Goal: Information Seeking & Learning: Learn about a topic

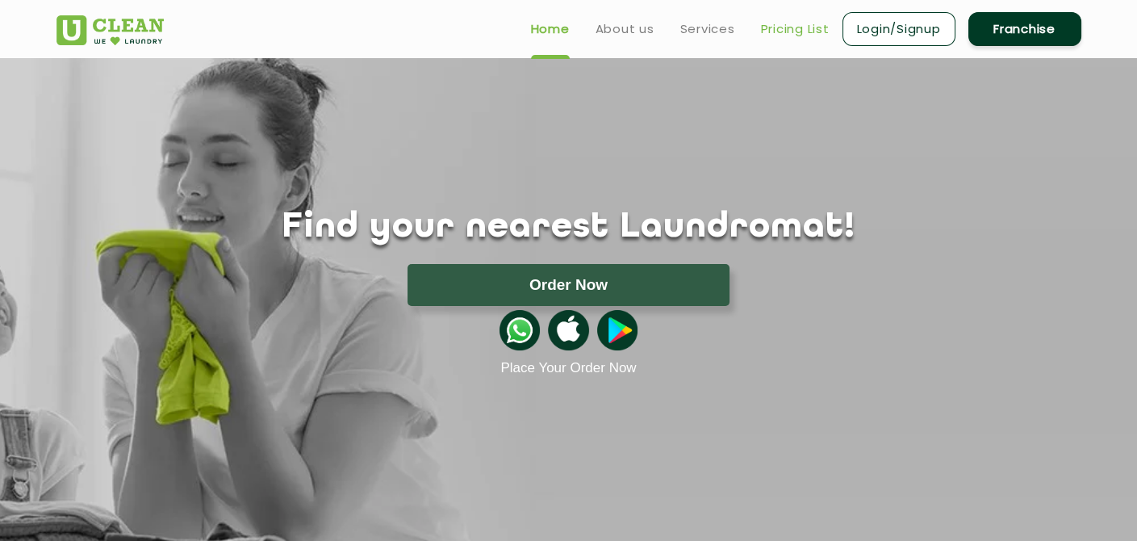
click at [779, 27] on link "Pricing List" at bounding box center [795, 28] width 69 height 19
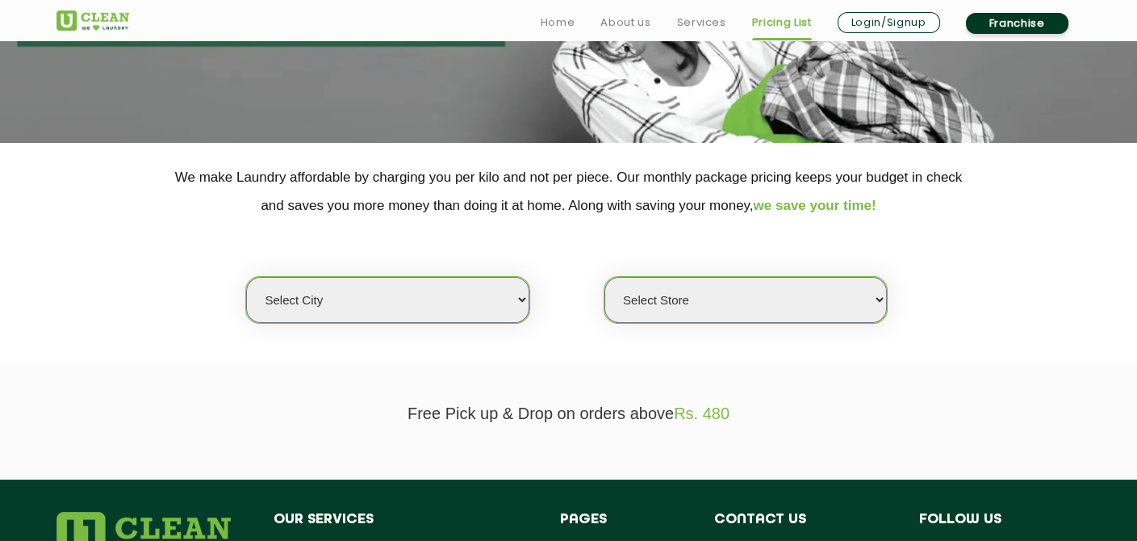
scroll to position [269, 0]
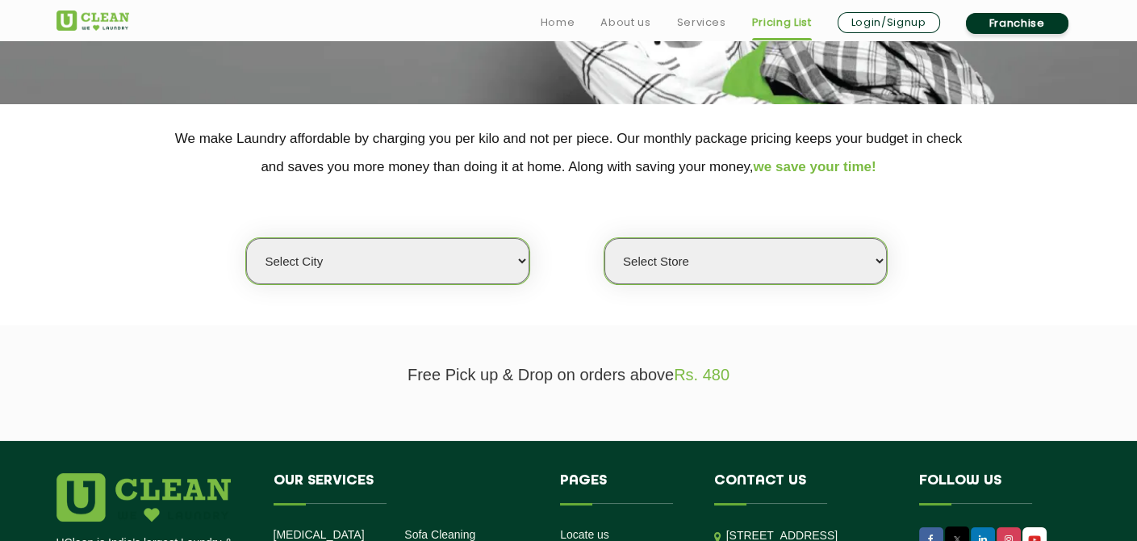
click at [452, 253] on select "Select city [GEOGRAPHIC_DATA] [GEOGRAPHIC_DATA] [GEOGRAPHIC_DATA] [GEOGRAPHIC_D…" at bounding box center [387, 261] width 282 height 46
click at [803, 261] on select "Select Store" at bounding box center [745, 261] width 282 height 46
click at [296, 238] on select "Select city [GEOGRAPHIC_DATA] [GEOGRAPHIC_DATA] [GEOGRAPHIC_DATA] [GEOGRAPHIC_D…" at bounding box center [387, 261] width 282 height 46
select select "28"
click at [246, 238] on select "Select city [GEOGRAPHIC_DATA] [GEOGRAPHIC_DATA] [GEOGRAPHIC_DATA] [GEOGRAPHIC_D…" at bounding box center [387, 261] width 282 height 46
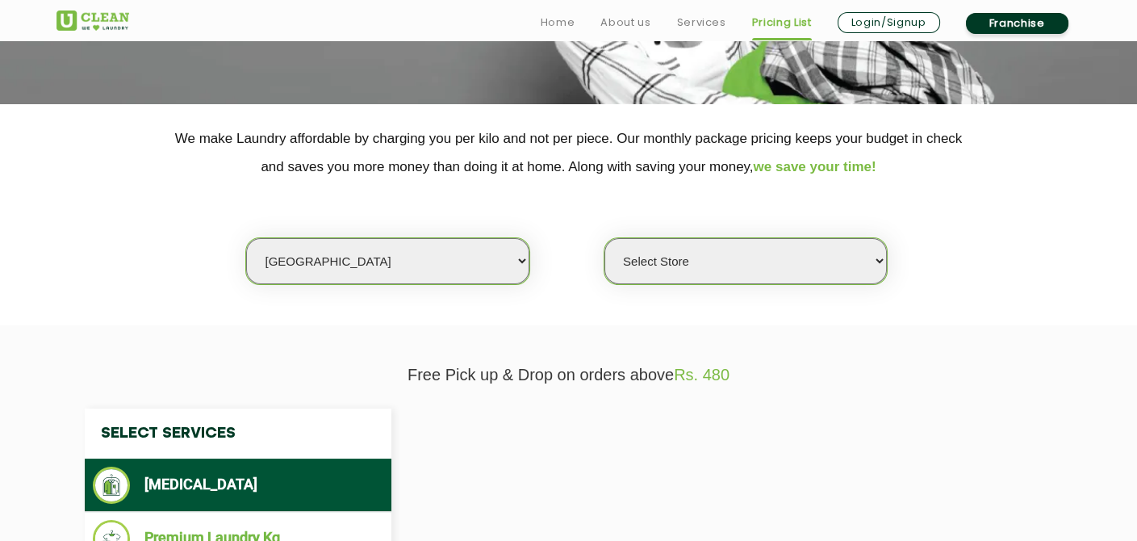
select select "0"
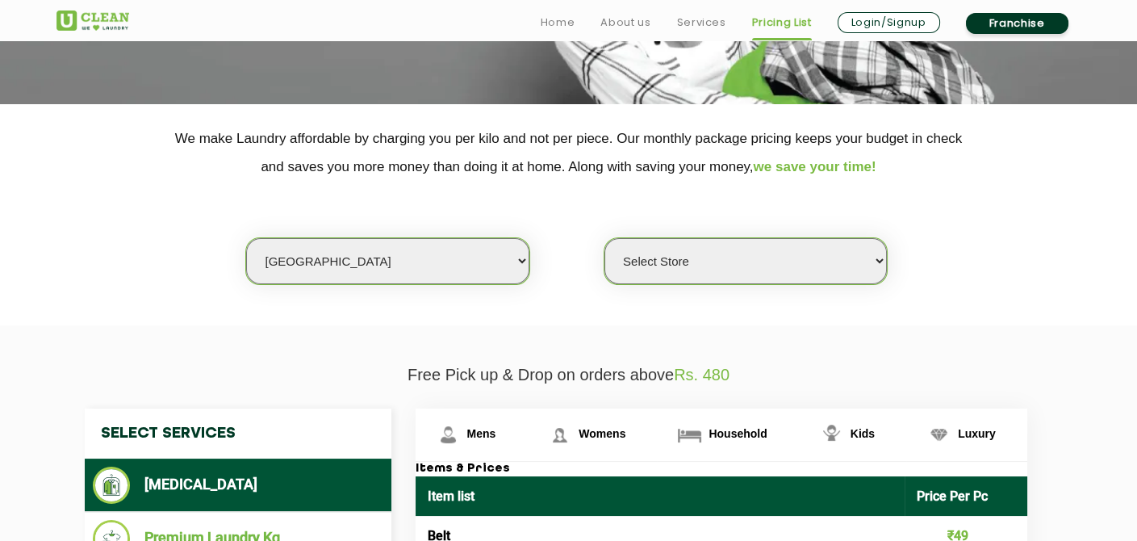
click at [783, 262] on select "Select Store [GEOGRAPHIC_DATA] [GEOGRAPHIC_DATA] [GEOGRAPHIC_DATA] [GEOGRAPHIC_…" at bounding box center [745, 261] width 282 height 46
click at [1006, 308] on section "We make Laundry affordable by charging you per kilo and not per piece. Our mont…" at bounding box center [568, 214] width 1137 height 221
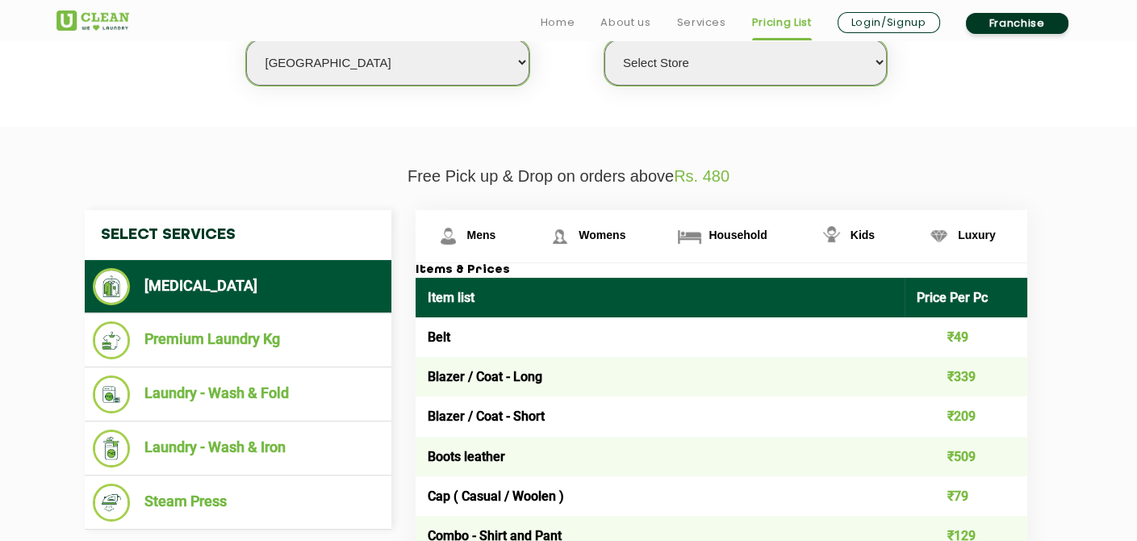
scroll to position [537, 0]
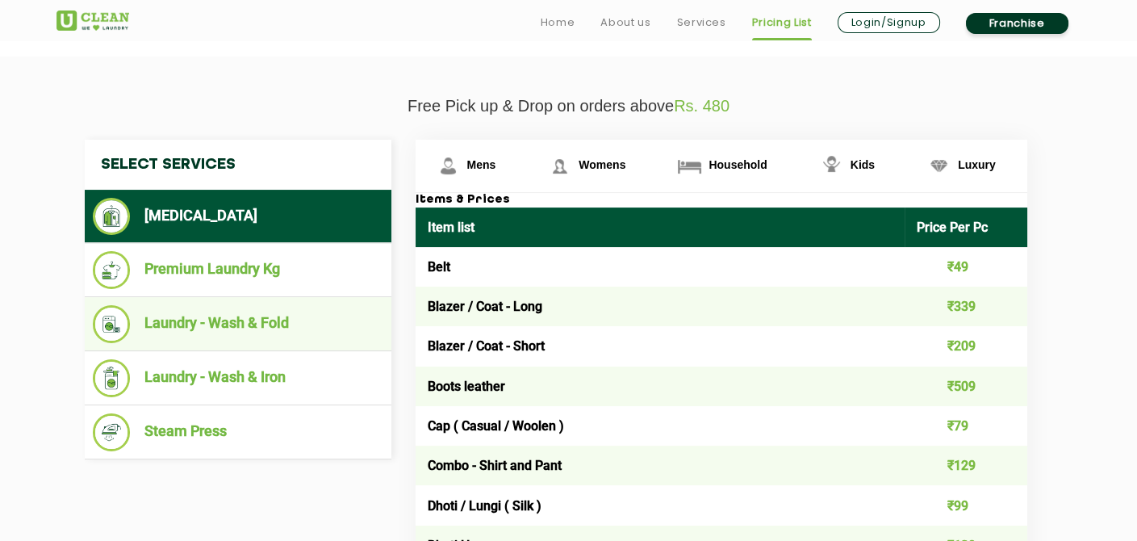
click at [213, 330] on li "Laundry - Wash & Fold" at bounding box center [238, 324] width 290 height 38
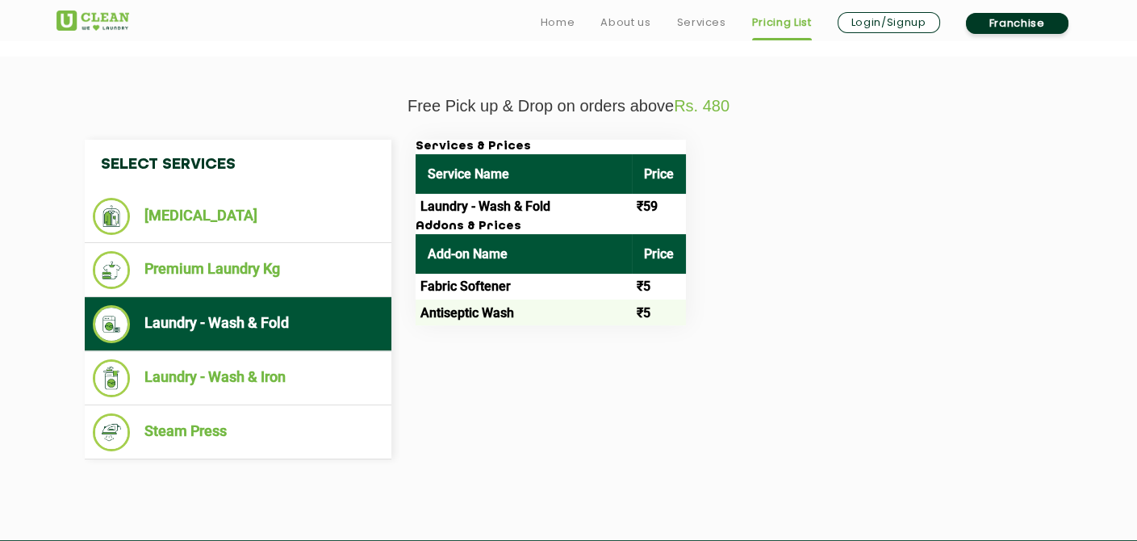
click at [521, 194] on td "Laundry - Wash & Fold" at bounding box center [524, 207] width 216 height 26
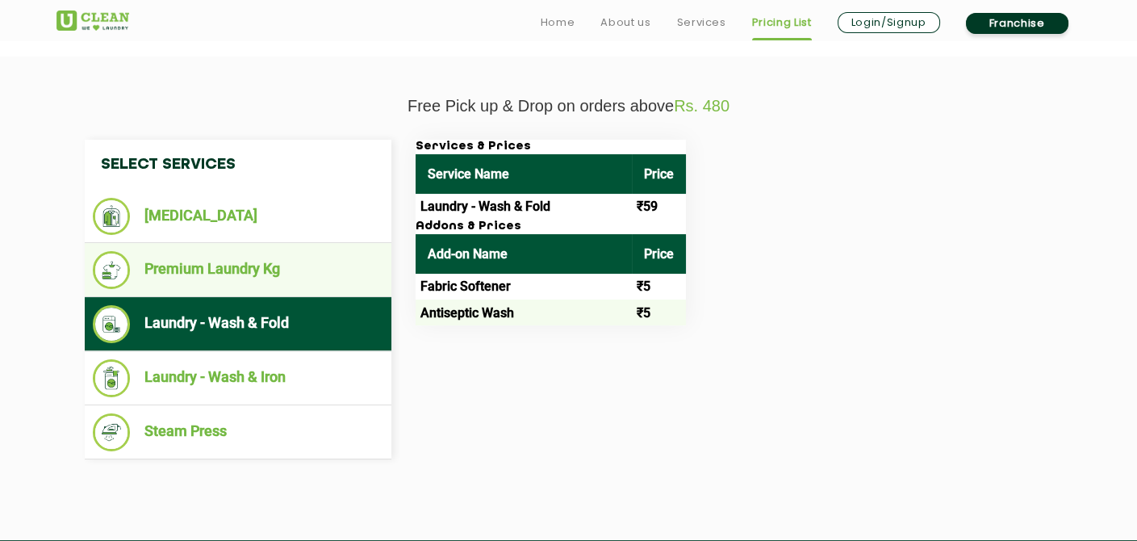
click at [327, 270] on li "Premium Laundry Kg" at bounding box center [238, 270] width 290 height 38
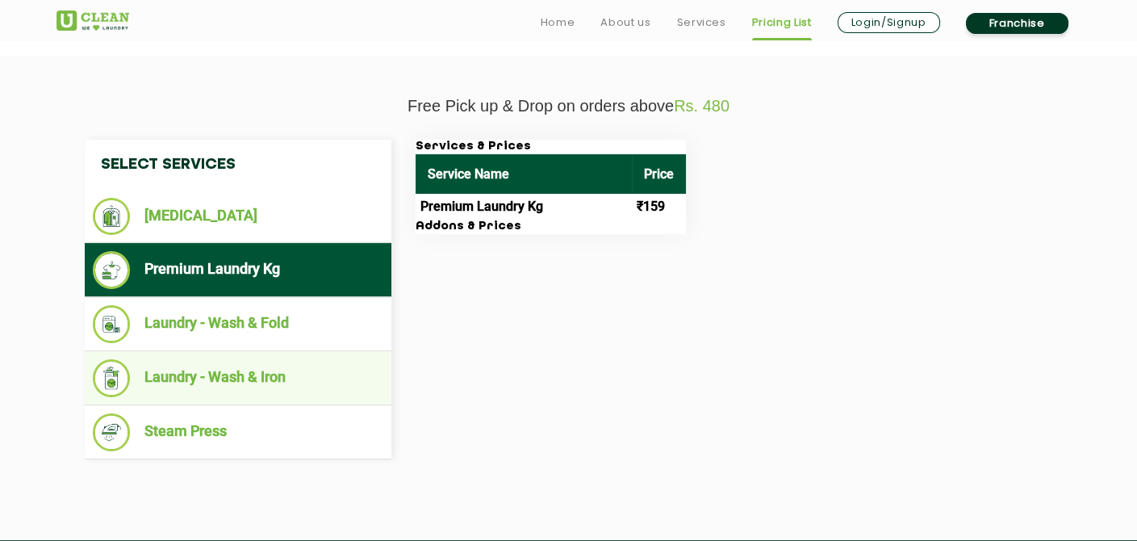
click at [238, 374] on li "Laundry - Wash & Iron" at bounding box center [238, 378] width 290 height 38
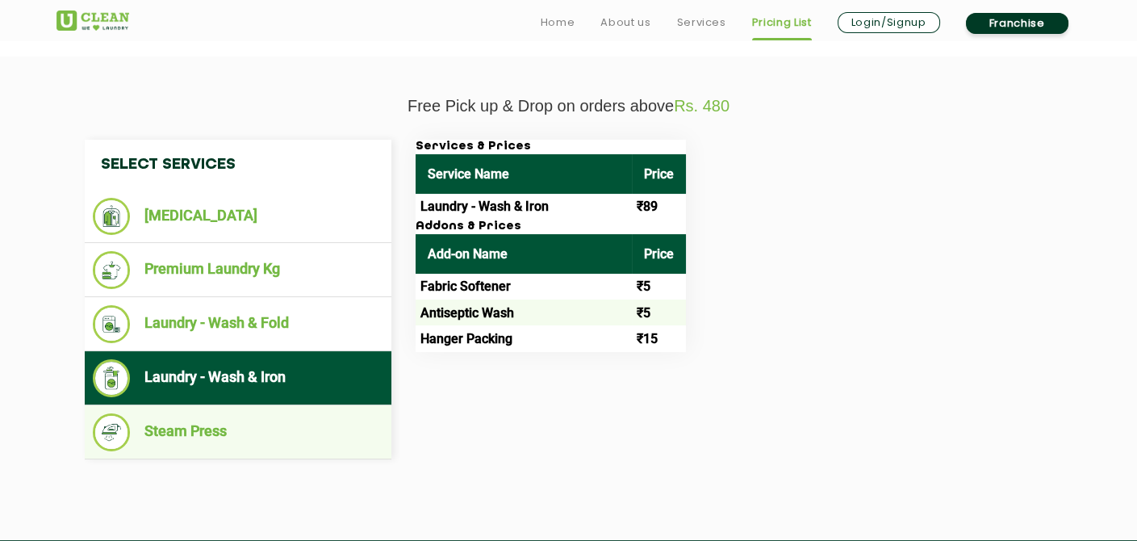
click at [221, 437] on li "Steam Press" at bounding box center [238, 432] width 290 height 38
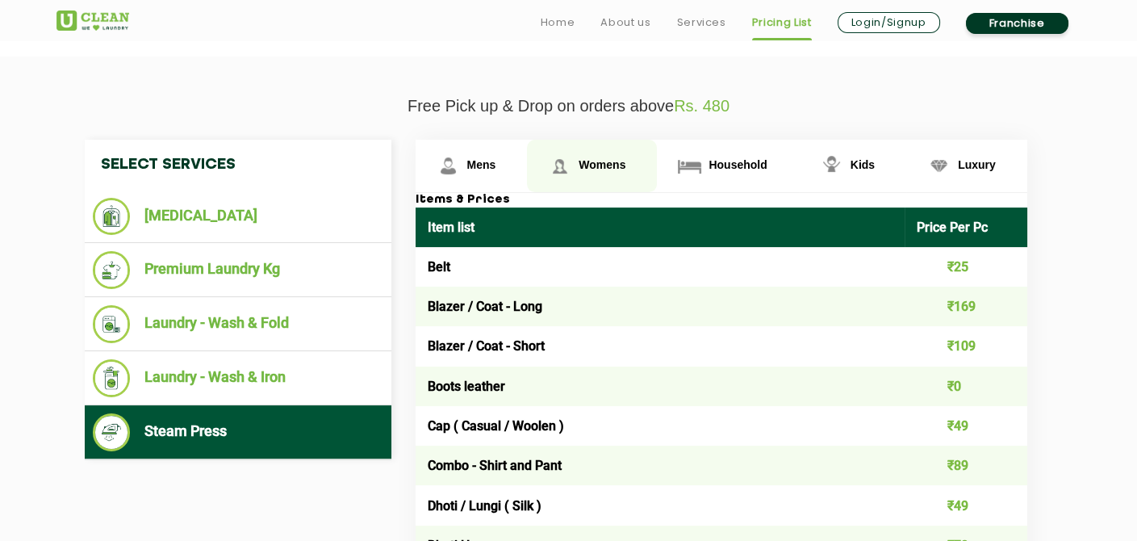
click at [615, 168] on span "Womens" at bounding box center [602, 164] width 47 height 13
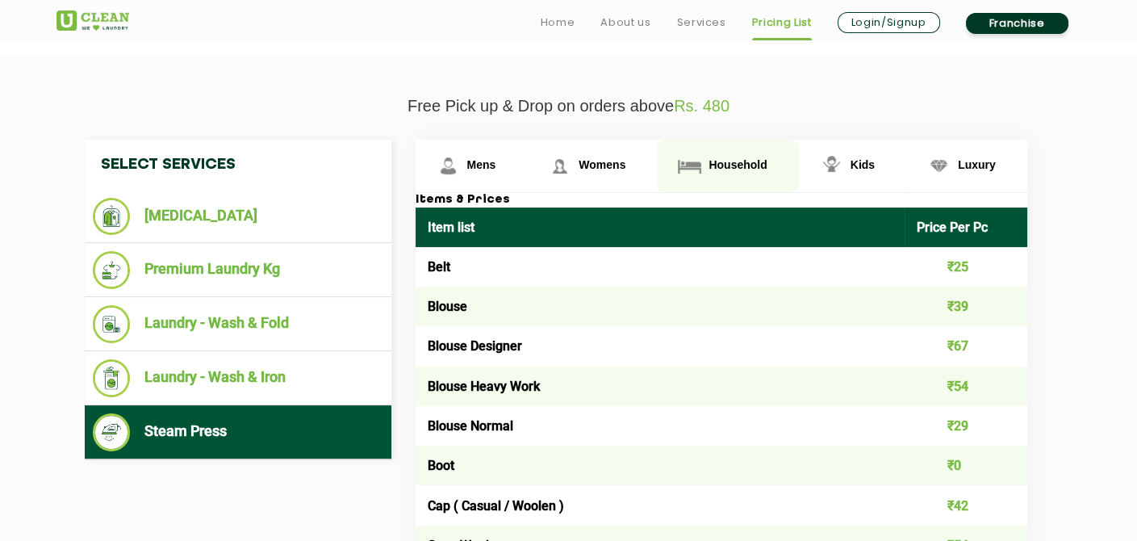
click at [686, 172] on img at bounding box center [689, 166] width 28 height 28
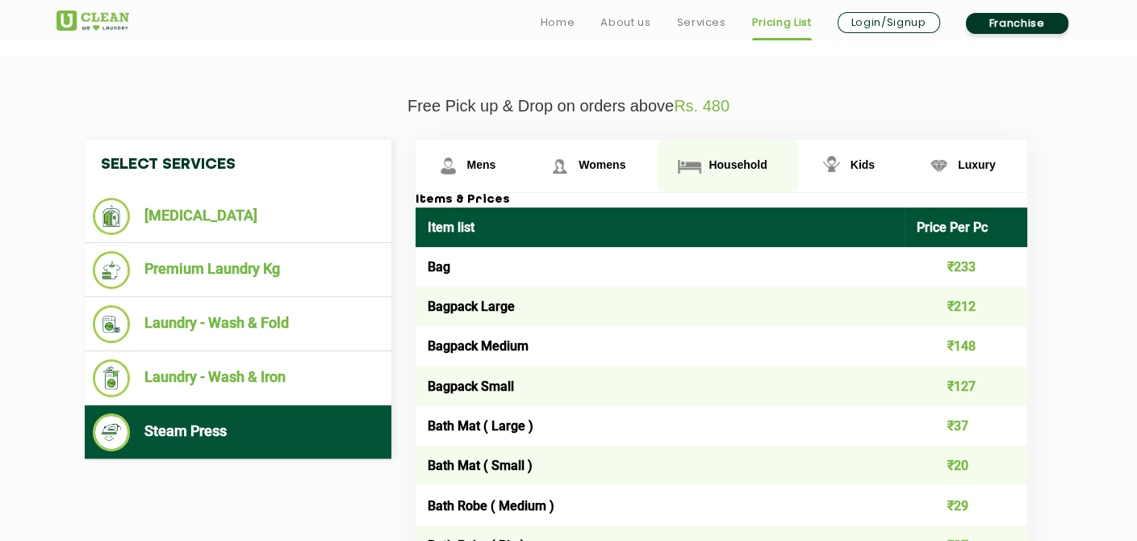
click at [696, 163] on img at bounding box center [689, 166] width 28 height 28
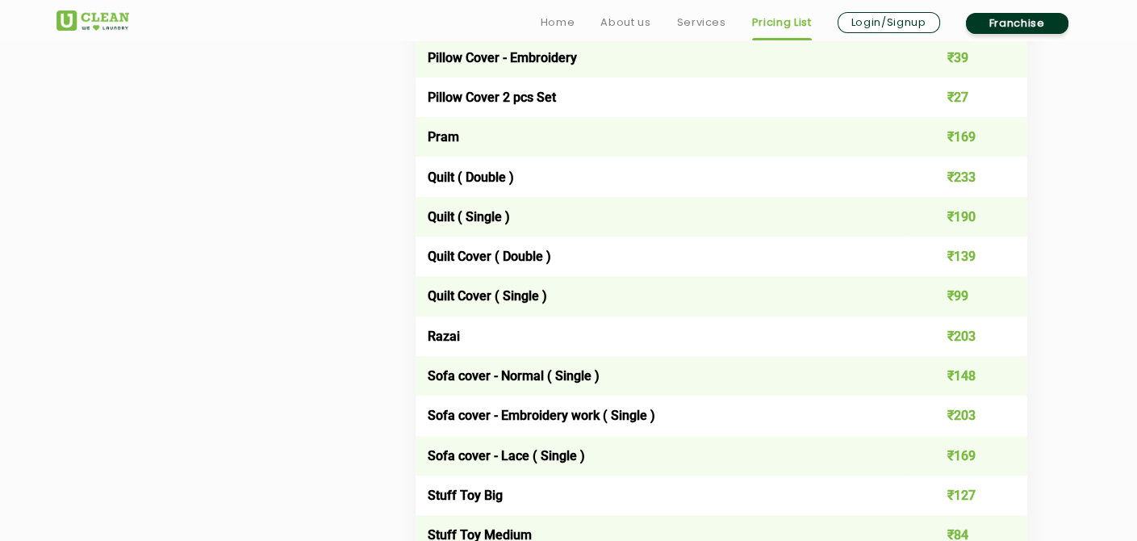
scroll to position [2421, 0]
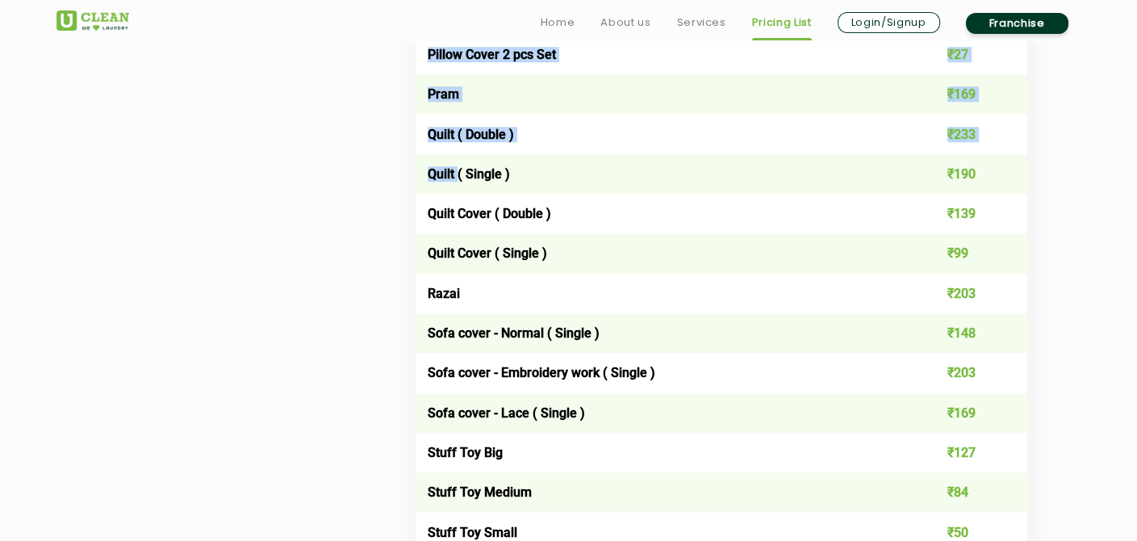
drag, startPoint x: 457, startPoint y: 181, endPoint x: 403, endPoint y: 167, distance: 55.8
click at [440, 177] on td "Quilt ( Single )" at bounding box center [661, 174] width 490 height 40
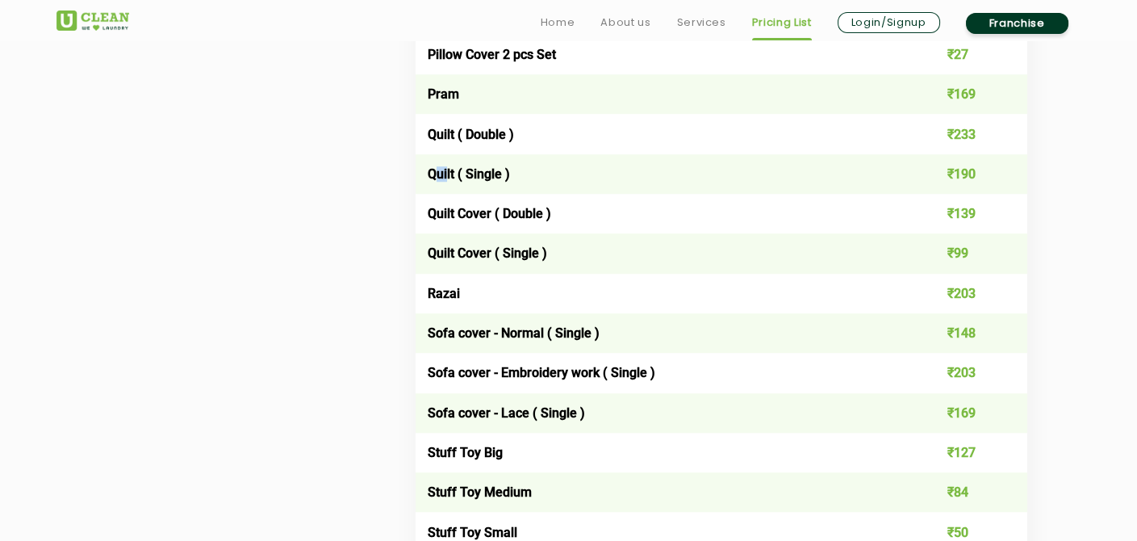
drag, startPoint x: 447, startPoint y: 174, endPoint x: 452, endPoint y: 183, distance: 10.1
click at [440, 183] on td "Quilt ( Single )" at bounding box center [661, 174] width 490 height 40
click at [453, 182] on td "Quilt ( Single )" at bounding box center [661, 174] width 490 height 40
drag, startPoint x: 445, startPoint y: 183, endPoint x: 428, endPoint y: 179, distance: 16.6
click at [424, 181] on td "Quilt ( Single )" at bounding box center [661, 174] width 490 height 40
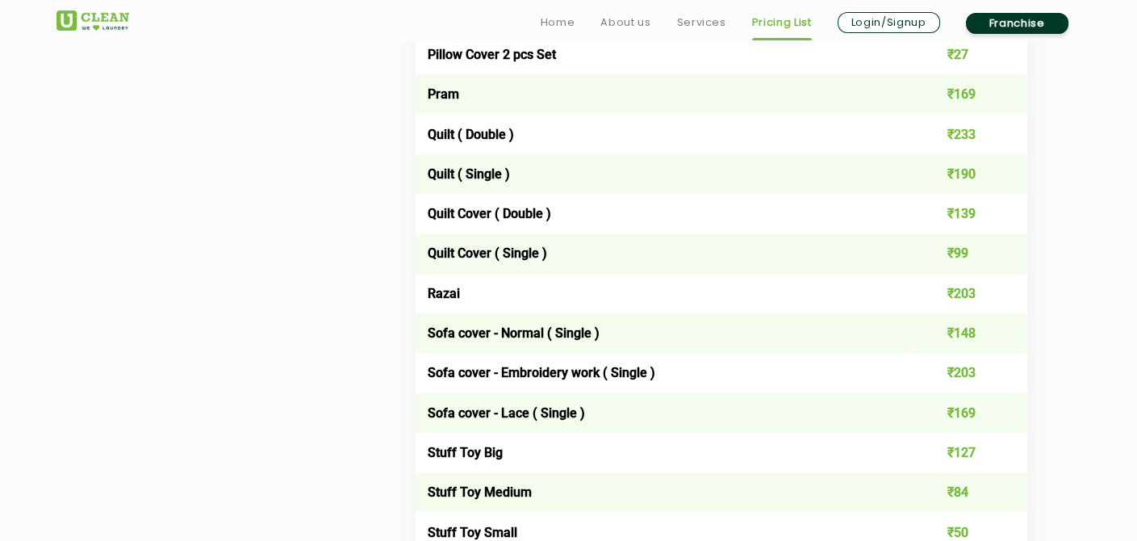
click at [457, 178] on td "Quilt ( Single )" at bounding box center [661, 174] width 490 height 40
drag, startPoint x: 454, startPoint y: 182, endPoint x: 432, endPoint y: 183, distance: 21.8
click at [428, 186] on td "Quilt ( Single )" at bounding box center [661, 174] width 490 height 40
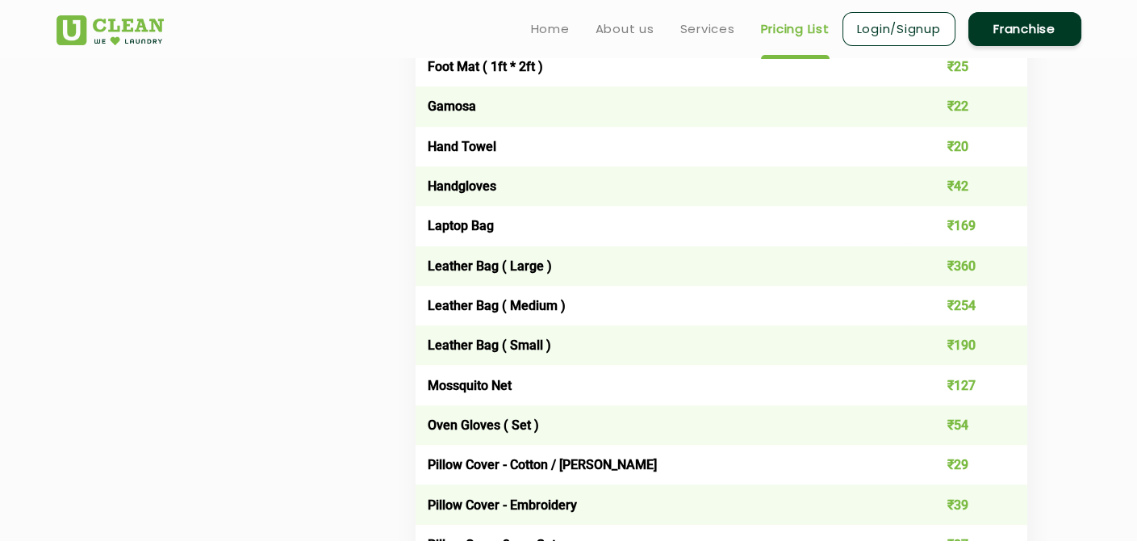
scroll to position [1882, 0]
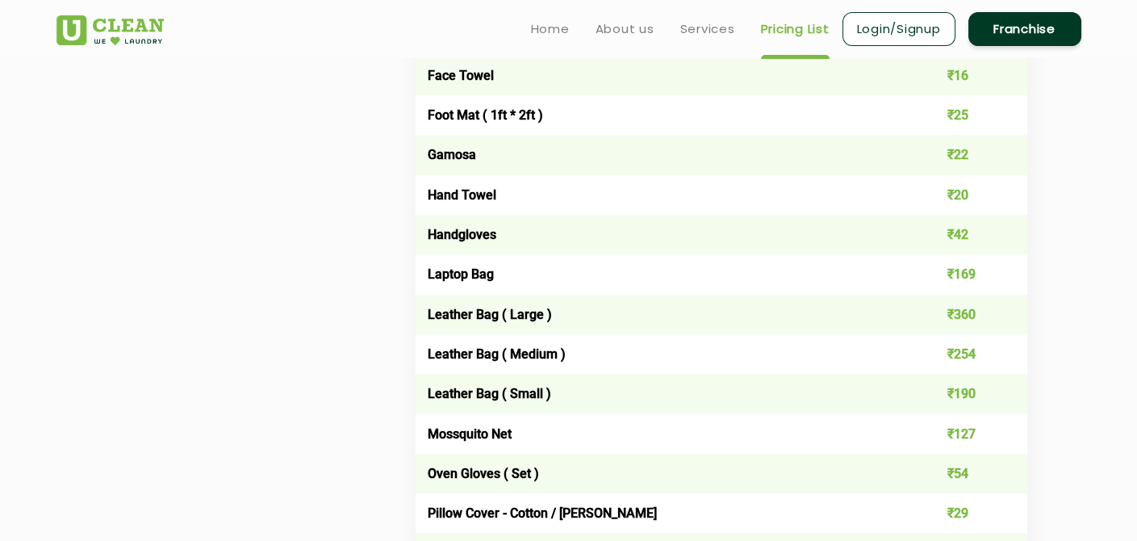
click at [518, 293] on td "Laptop Bag" at bounding box center [661, 274] width 490 height 40
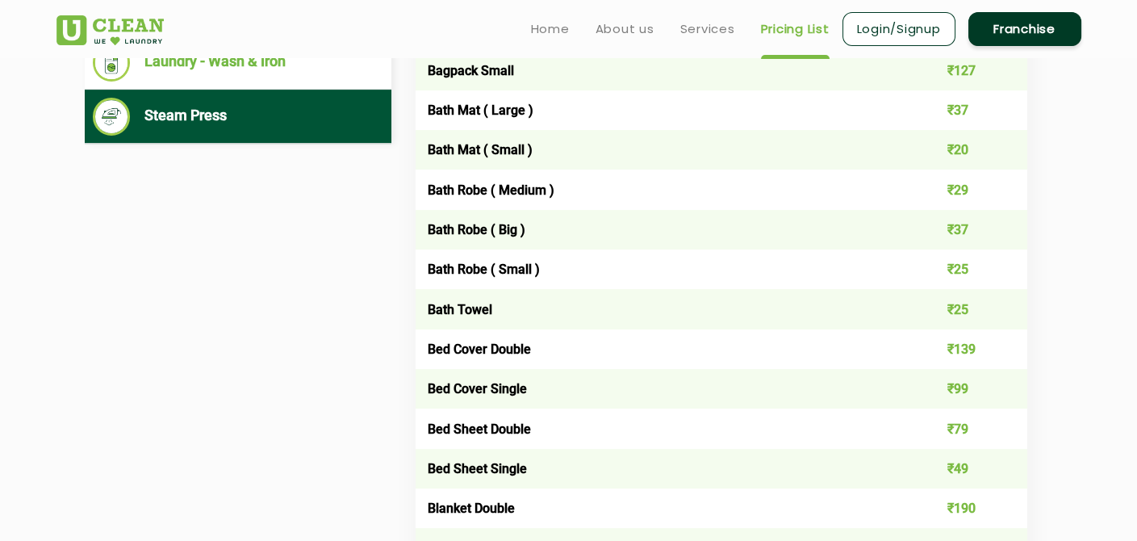
scroll to position [537, 0]
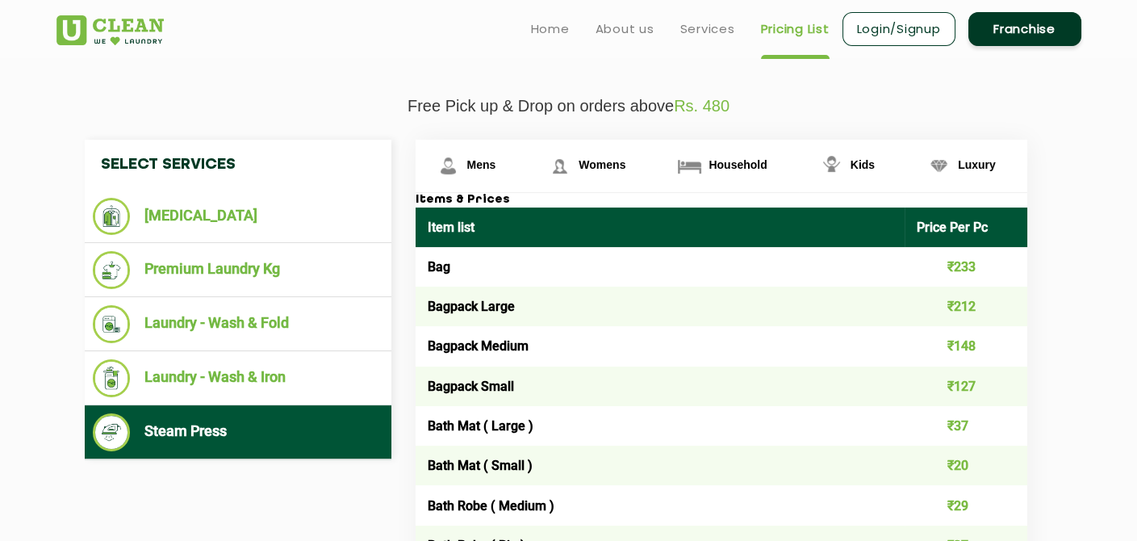
click at [579, 31] on ul "Home About us Services Pricing List Login/Signup Franchise" at bounding box center [799, 29] width 563 height 38
click at [555, 26] on link "Home" at bounding box center [550, 28] width 39 height 19
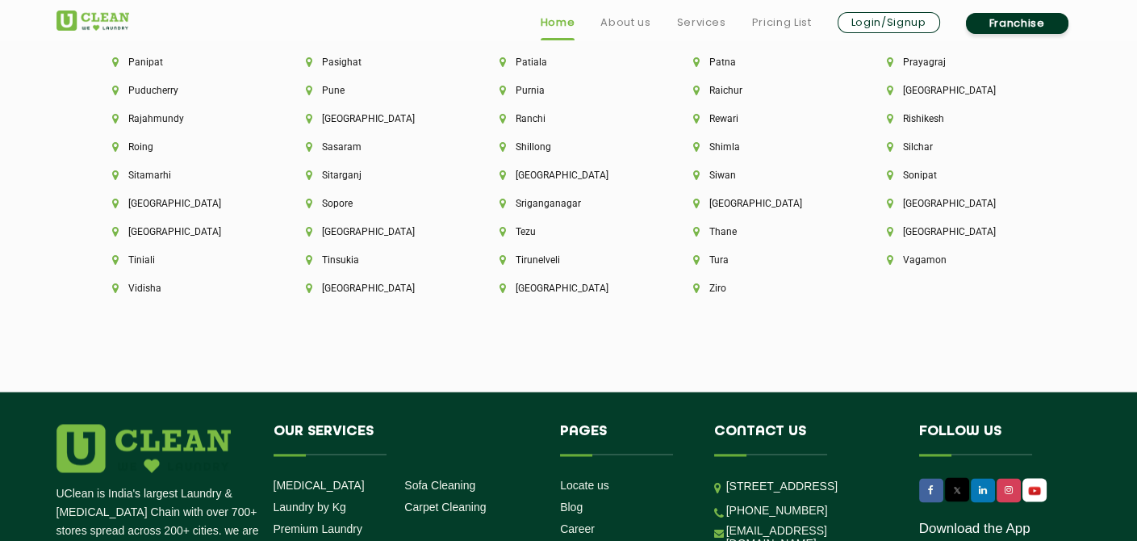
scroll to position [4615, 0]
